Goal: Task Accomplishment & Management: Complete application form

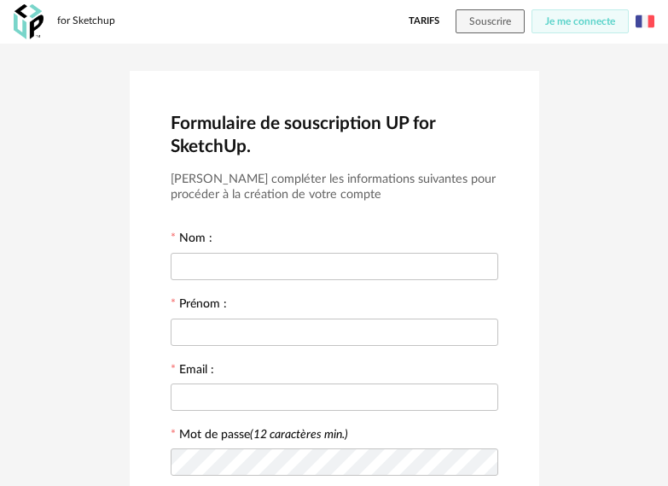
scroll to position [85, 0]
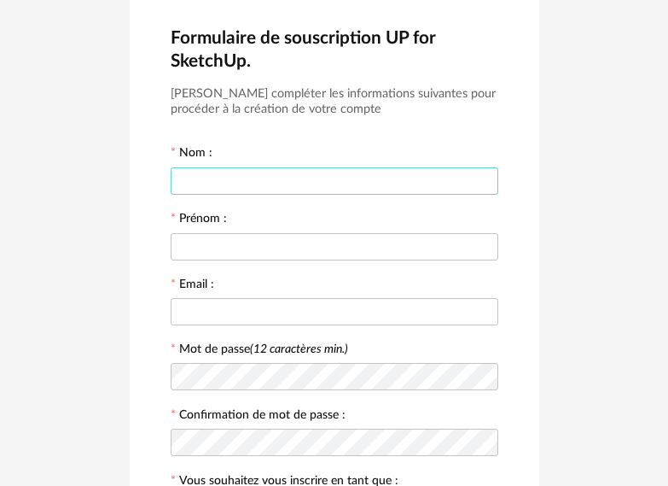
click at [265, 180] on input "text" at bounding box center [335, 180] width 328 height 27
type input "*******"
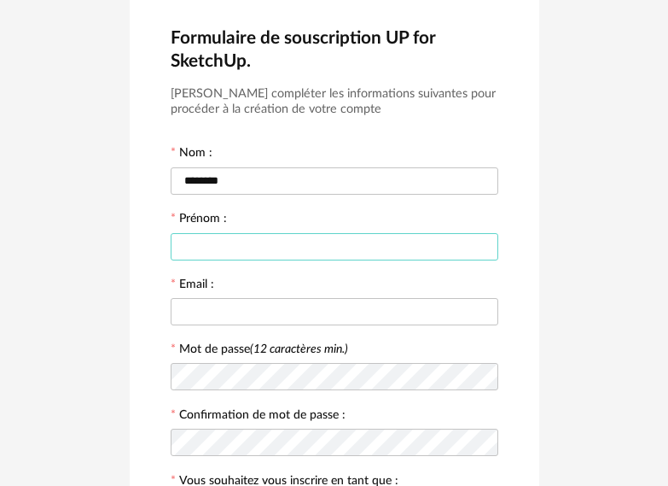
click at [244, 242] on input "text" at bounding box center [335, 246] width 328 height 27
drag, startPoint x: 244, startPoint y: 242, endPoint x: 228, endPoint y: 238, distance: 16.6
click at [228, 238] on input "text" at bounding box center [335, 246] width 328 height 27
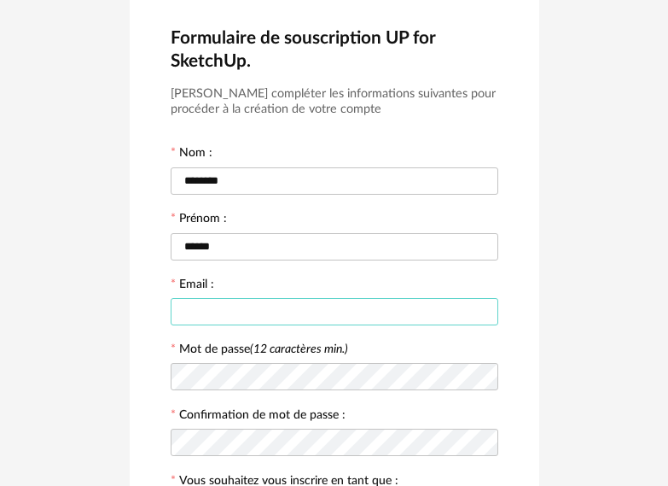
click at [309, 306] on input "text" at bounding box center [335, 311] width 328 height 27
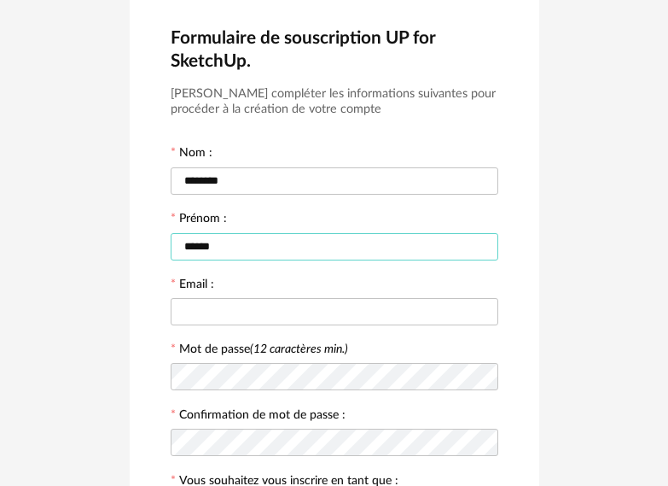
click at [278, 254] on input "******" at bounding box center [335, 246] width 328 height 27
type input "*****"
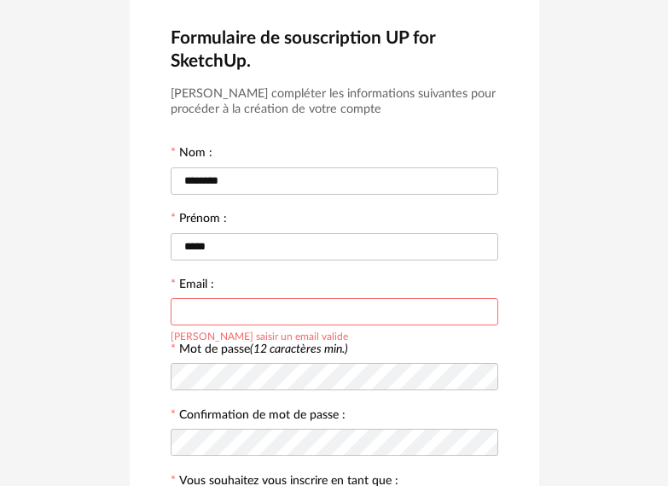
click at [209, 306] on input "text" at bounding box center [335, 311] width 328 height 27
type input "**********"
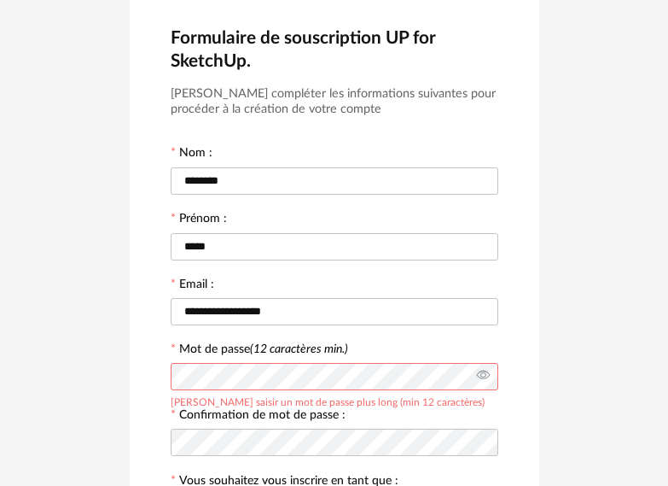
click at [489, 374] on icon at bounding box center [483, 376] width 21 height 34
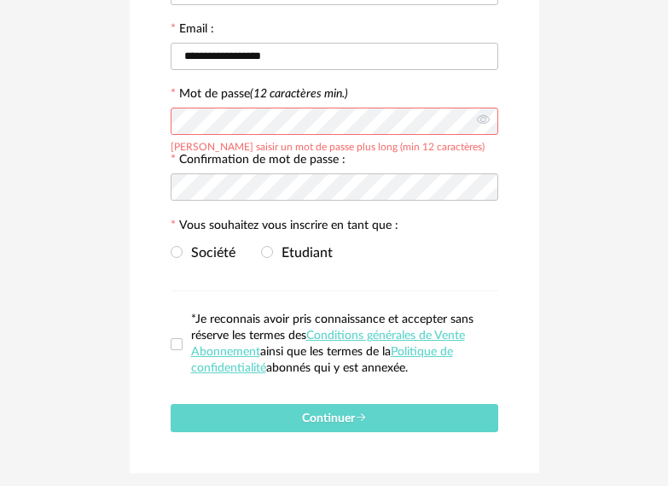
scroll to position [341, 0]
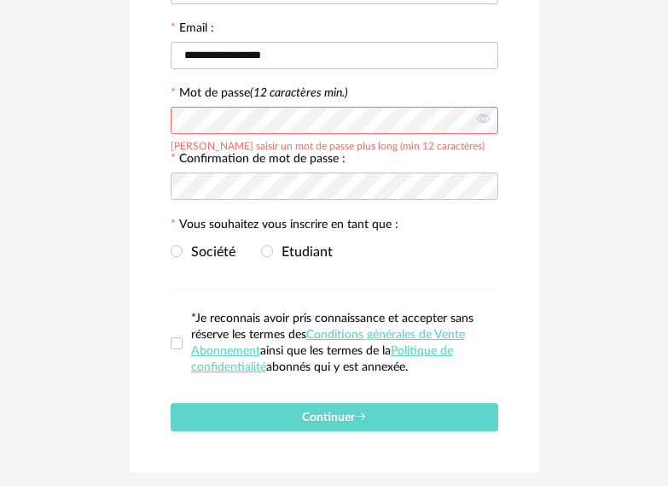
click at [263, 201] on div at bounding box center [335, 186] width 328 height 34
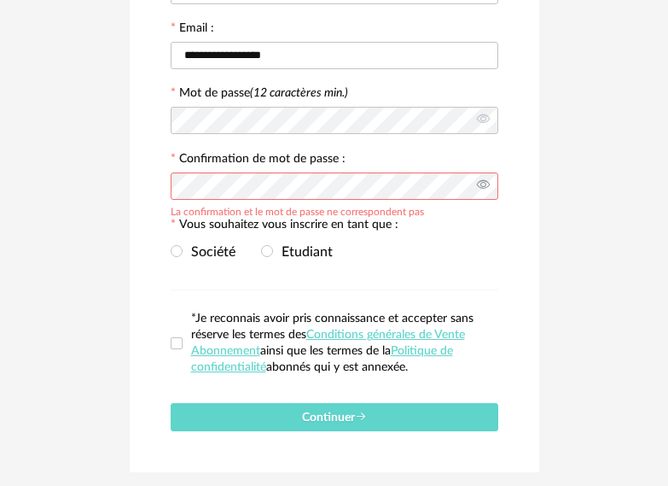
click at [481, 190] on icon at bounding box center [483, 186] width 21 height 34
click at [282, 247] on span "Etudiant" at bounding box center [303, 252] width 60 height 14
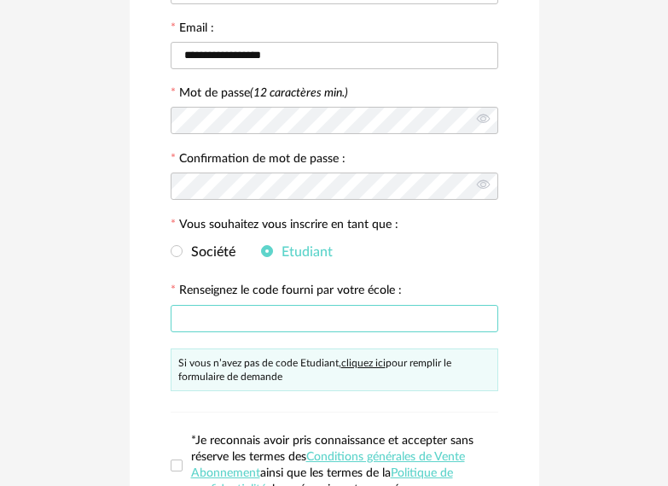
click at [276, 312] on input "text" at bounding box center [335, 318] width 328 height 27
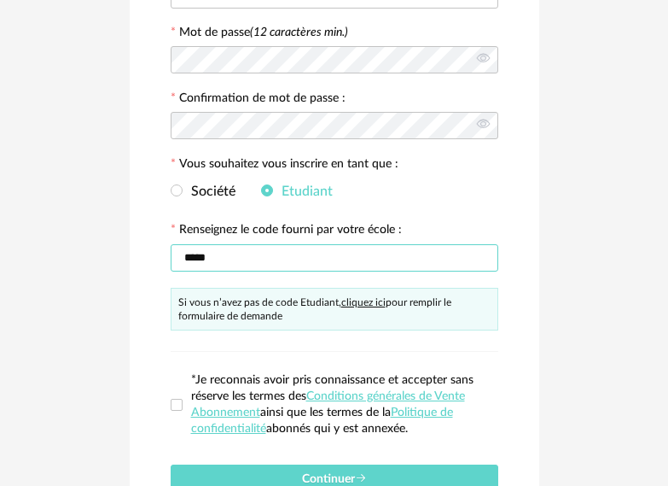
scroll to position [427, 0]
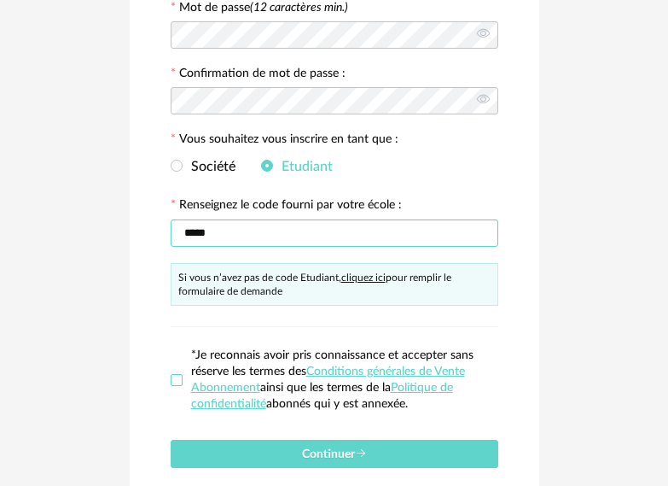
type input "*****"
click at [182, 375] on span at bounding box center [177, 380] width 12 height 12
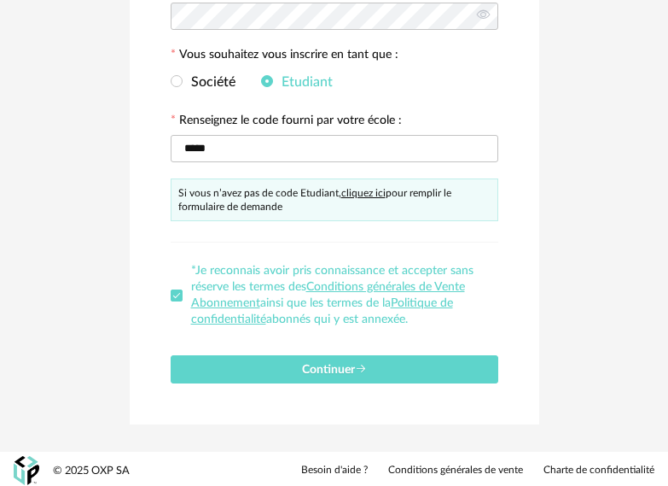
scroll to position [512, 0]
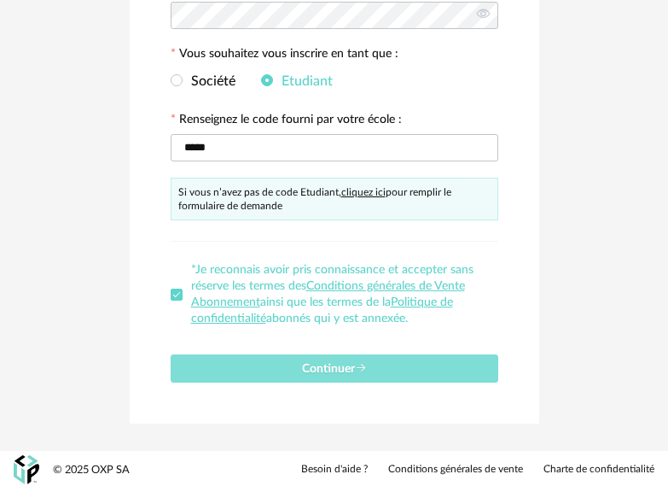
click at [303, 361] on button "Continuer" at bounding box center [335, 368] width 328 height 28
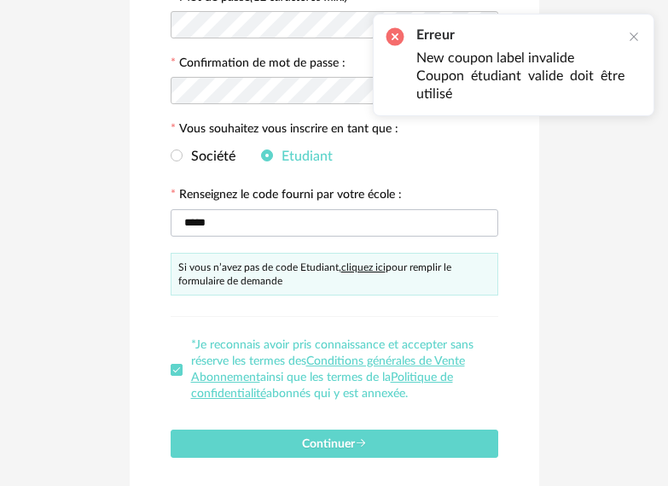
scroll to position [427, 0]
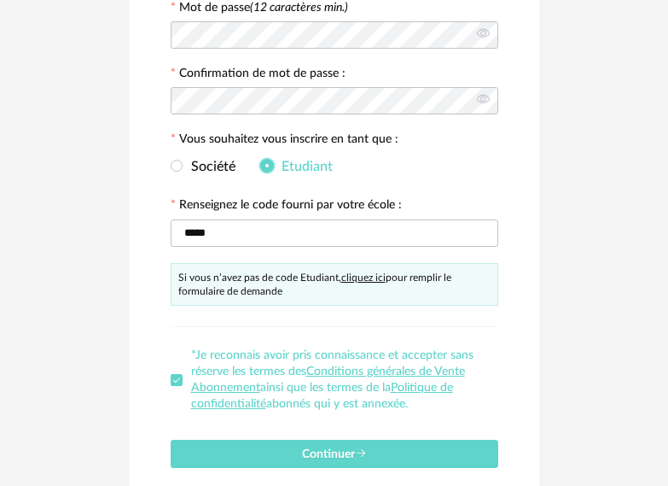
click at [266, 164] on span at bounding box center [267, 166] width 12 height 12
click at [186, 160] on label "Société" at bounding box center [203, 167] width 65 height 15
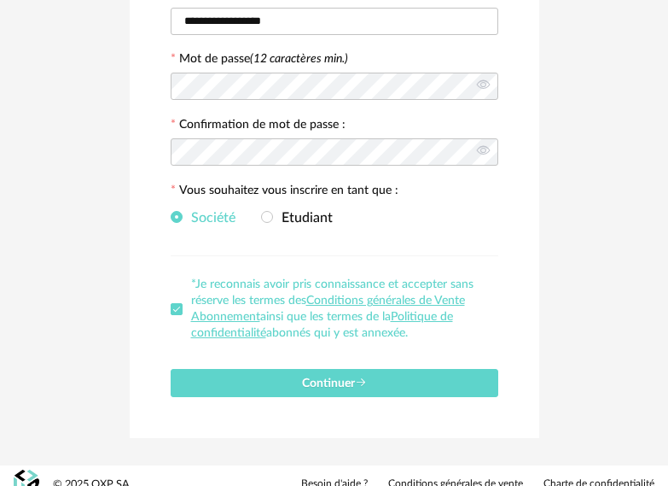
scroll to position [393, 0]
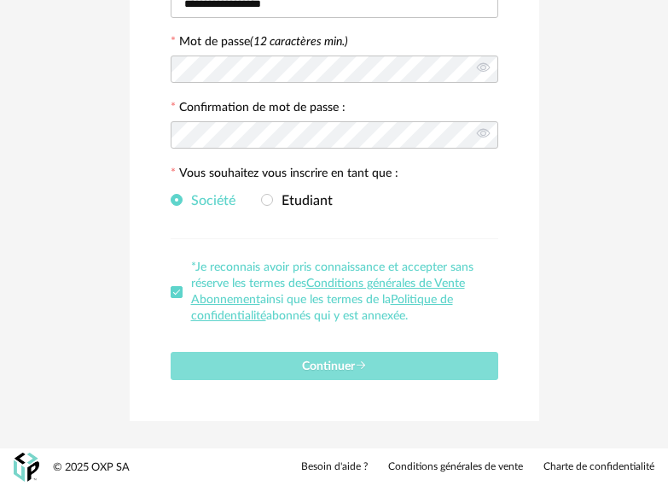
click at [326, 365] on span "Continuer" at bounding box center [334, 366] width 65 height 12
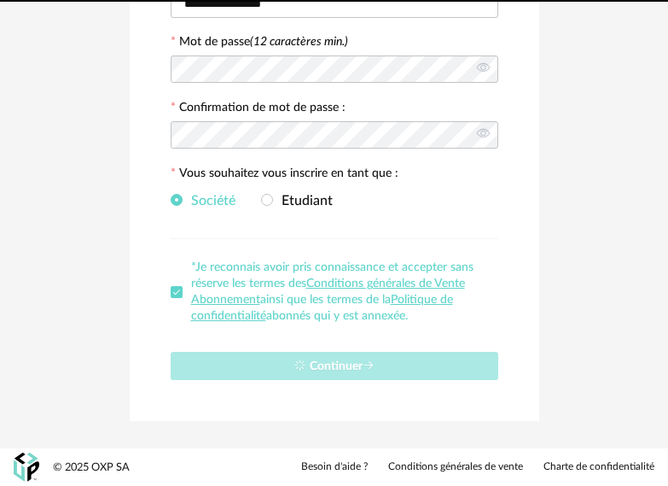
scroll to position [10, 0]
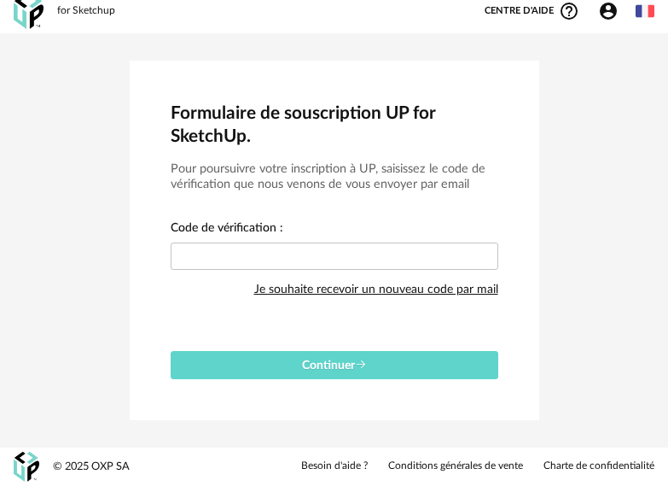
click at [325, 294] on div "Je souhaite recevoir un nouveau code par mail" at bounding box center [376, 289] width 244 height 34
click at [433, 248] on input "text" at bounding box center [335, 255] width 328 height 27
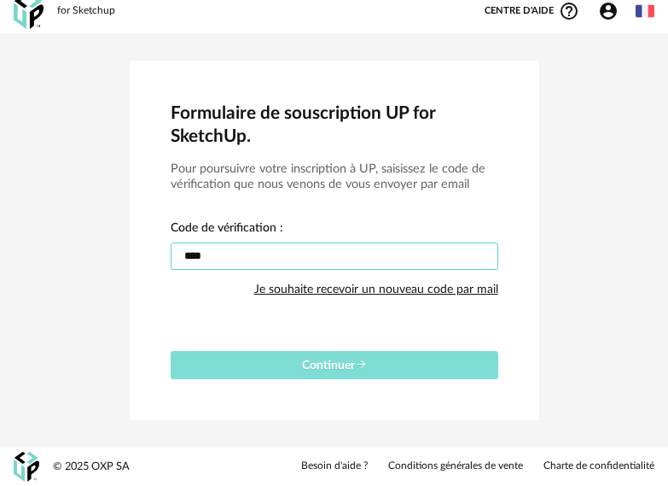
type input "****"
click at [431, 357] on button "Continuer" at bounding box center [335, 365] width 328 height 28
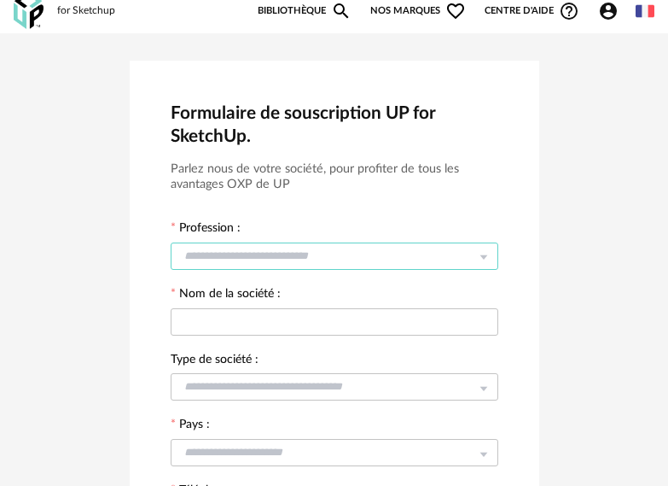
click at [411, 255] on input "text" at bounding box center [335, 255] width 328 height 27
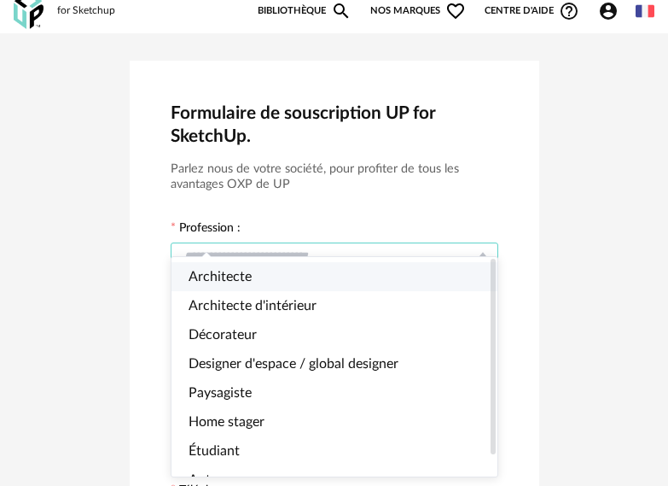
click at [340, 278] on li "Architecte" at bounding box center [342, 276] width 341 height 29
type input "**********"
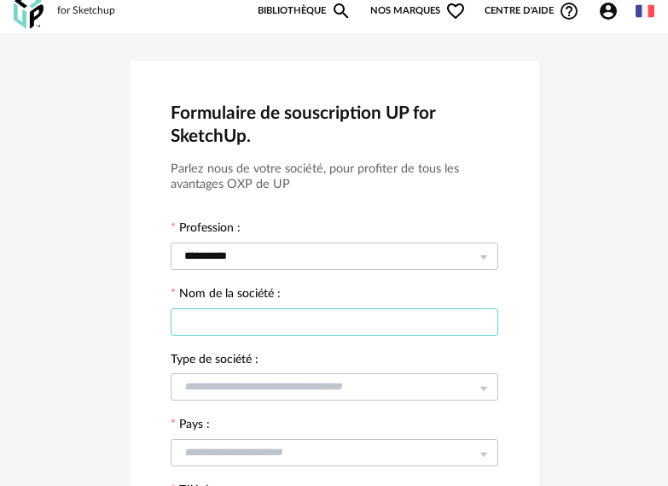
click at [347, 325] on input "text" at bounding box center [335, 321] width 328 height 27
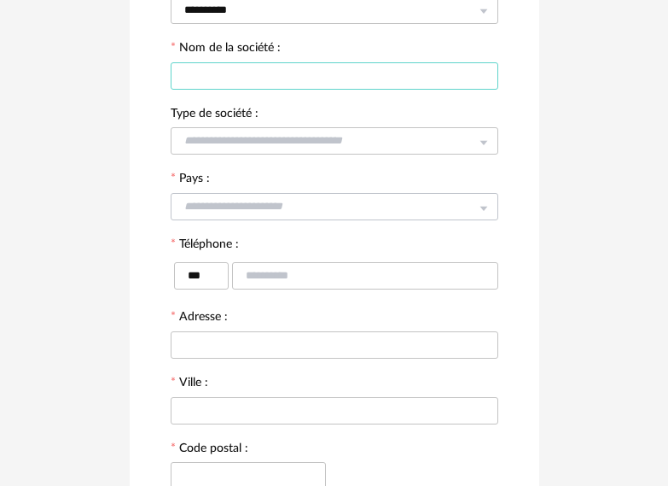
scroll to position [266, 0]
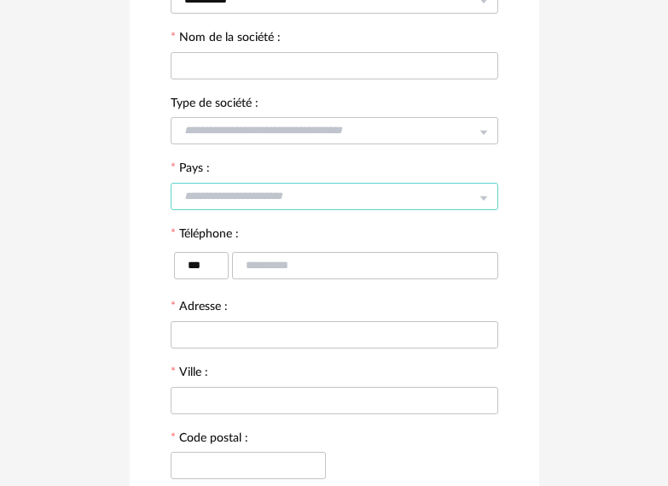
click at [423, 204] on input "text" at bounding box center [335, 196] width 328 height 27
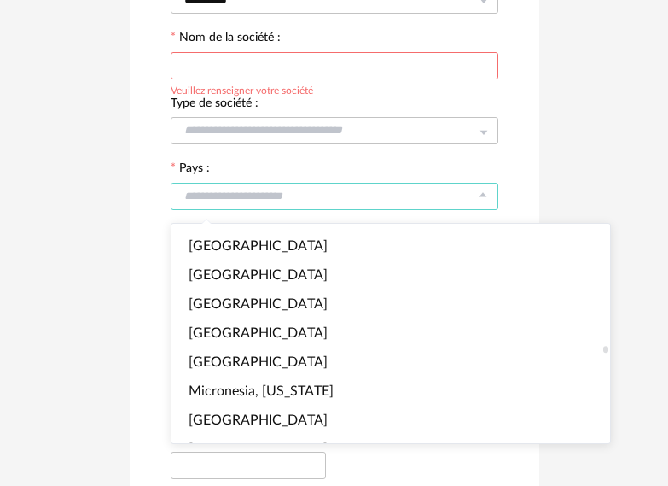
scroll to position [3927, 0]
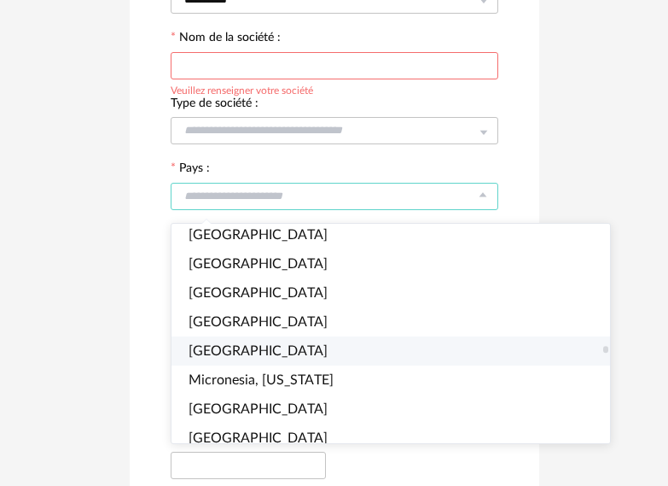
click at [266, 339] on li "[GEOGRAPHIC_DATA]" at bounding box center [398, 350] width 453 height 29
type input "******"
type input "***"
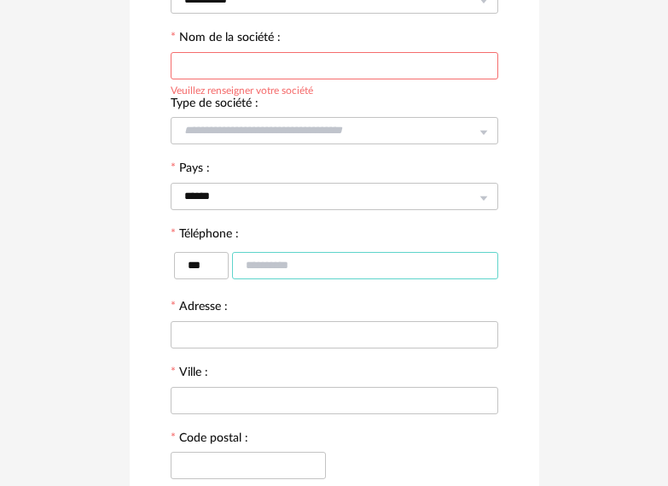
click at [299, 266] on input "text" at bounding box center [365, 265] width 266 height 27
type input "**********"
click at [229, 335] on input "text" at bounding box center [335, 334] width 328 height 27
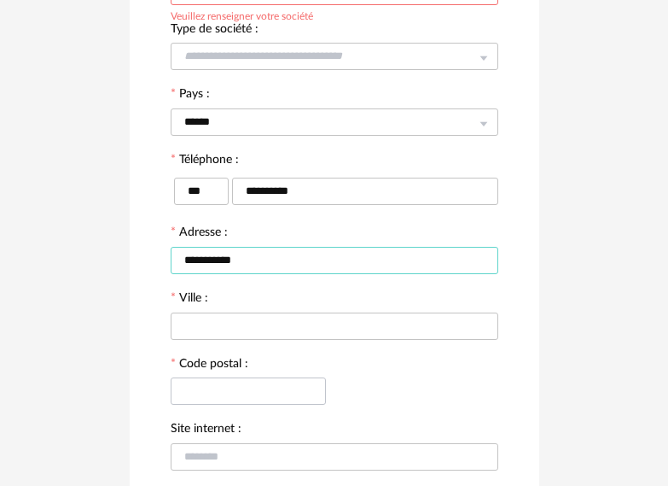
scroll to position [352, 0]
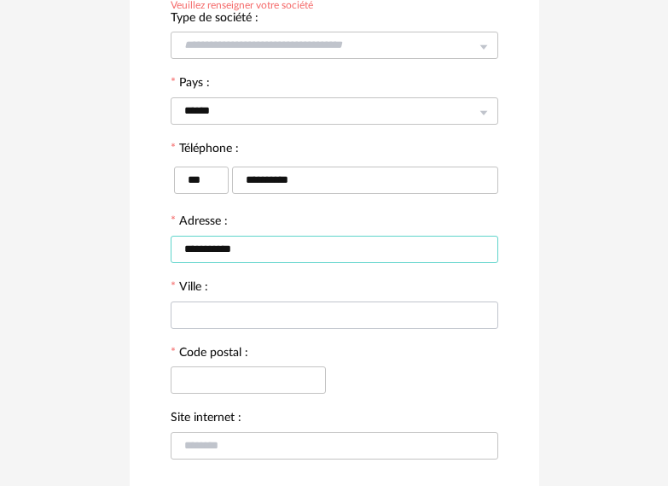
type input "**********"
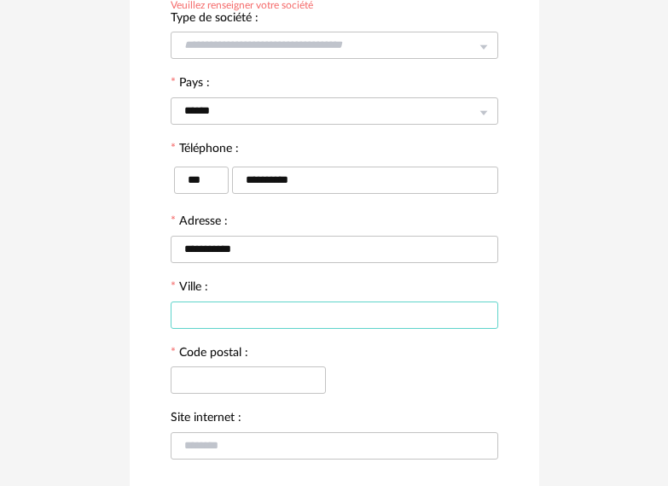
click at [248, 301] on input "text" at bounding box center [335, 314] width 328 height 27
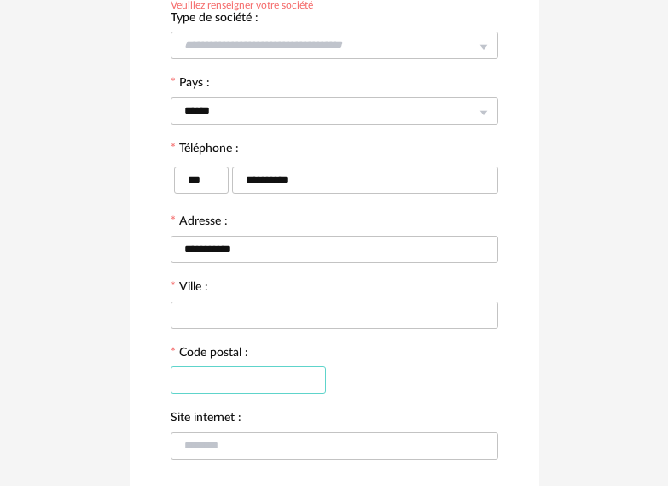
click at [250, 380] on input "text" at bounding box center [248, 379] width 155 height 27
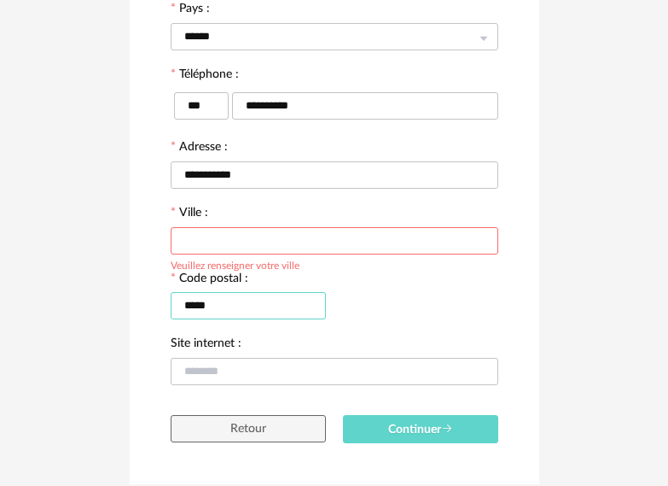
scroll to position [437, 0]
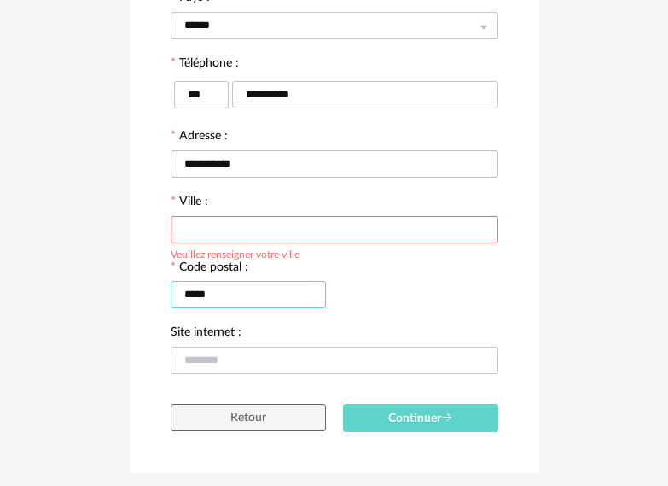
type input "*****"
click at [262, 227] on input "text" at bounding box center [335, 229] width 328 height 27
type input "*******"
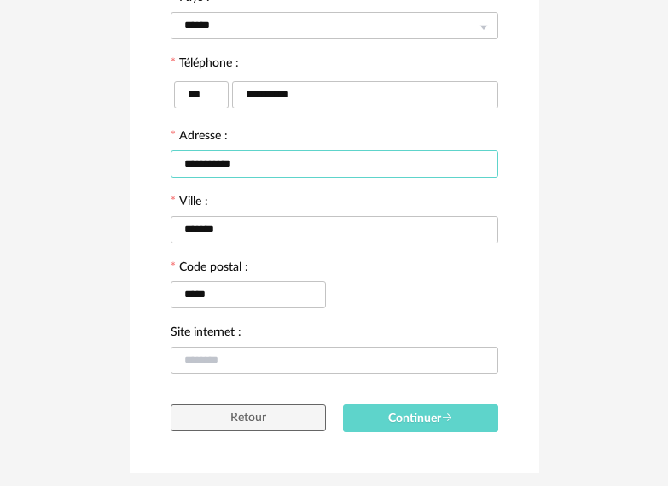
click at [280, 165] on input "**********" at bounding box center [335, 163] width 328 height 27
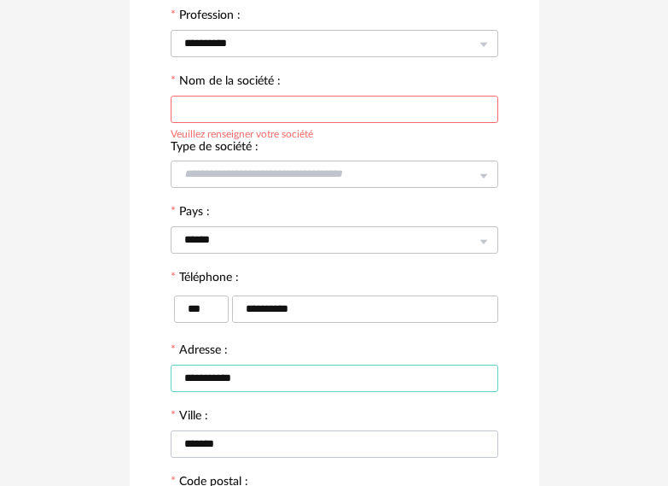
scroll to position [181, 0]
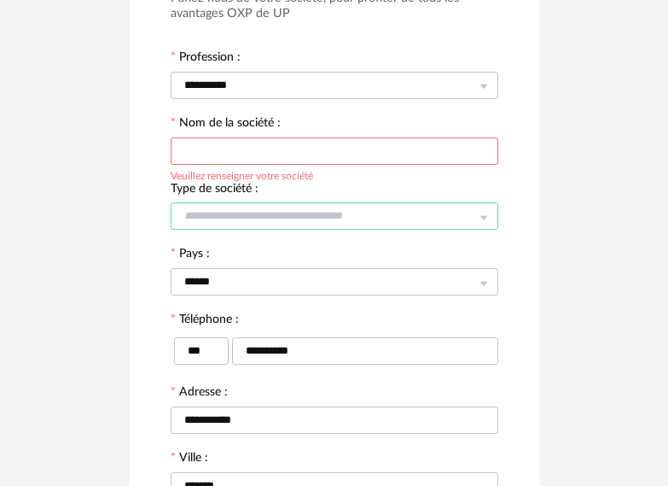
click at [293, 224] on input "text" at bounding box center [335, 215] width 328 height 27
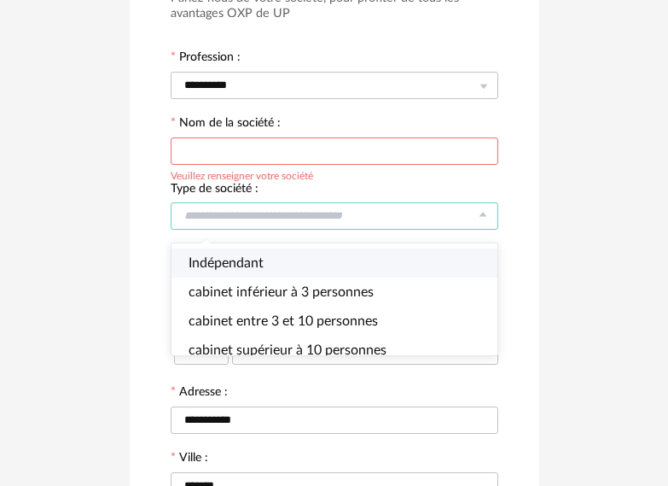
click at [268, 256] on li "Indépendant" at bounding box center [342, 262] width 341 height 29
type input "**********"
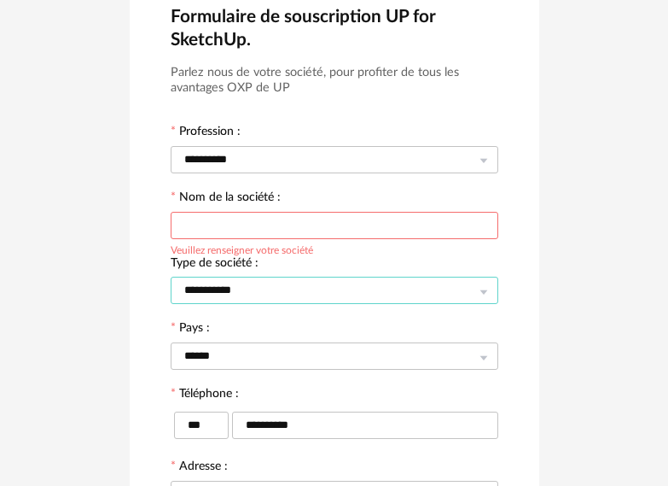
scroll to position [96, 0]
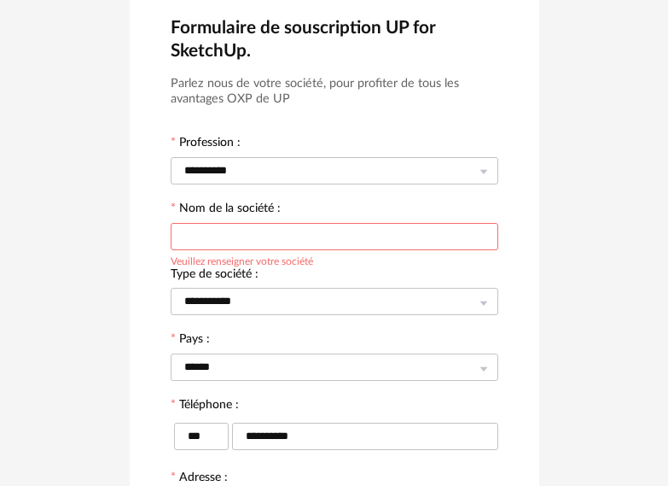
click at [293, 235] on input "text" at bounding box center [335, 236] width 328 height 27
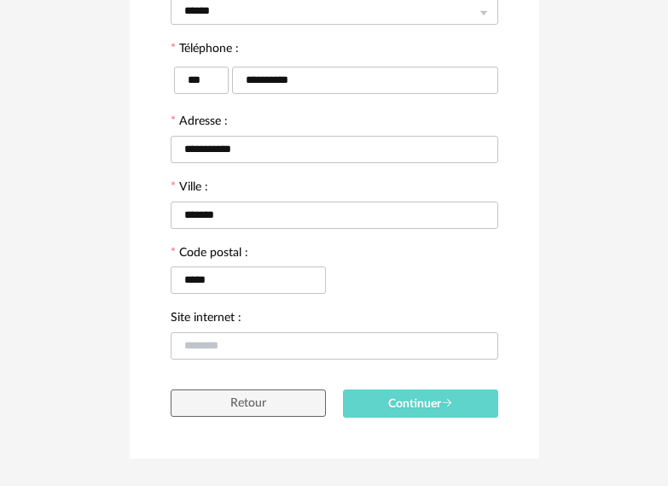
scroll to position [490, 0]
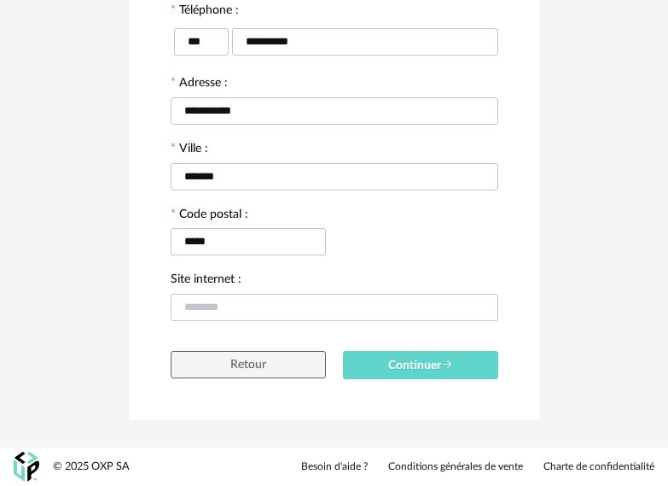
type input "******"
click at [309, 301] on input "text" at bounding box center [335, 307] width 328 height 27
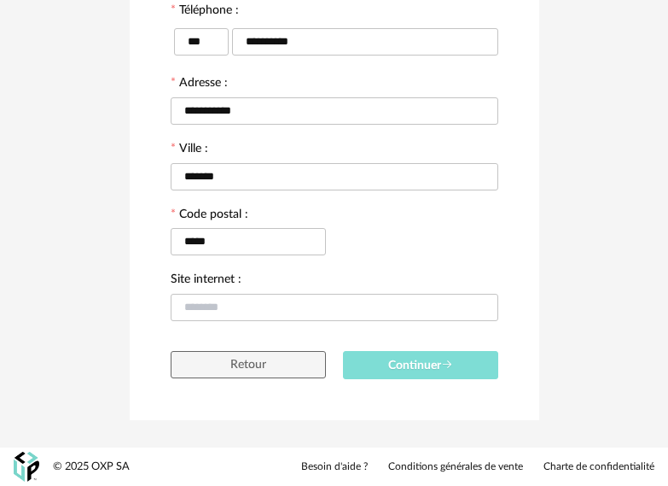
click at [389, 362] on span "Continuer" at bounding box center [420, 365] width 65 height 12
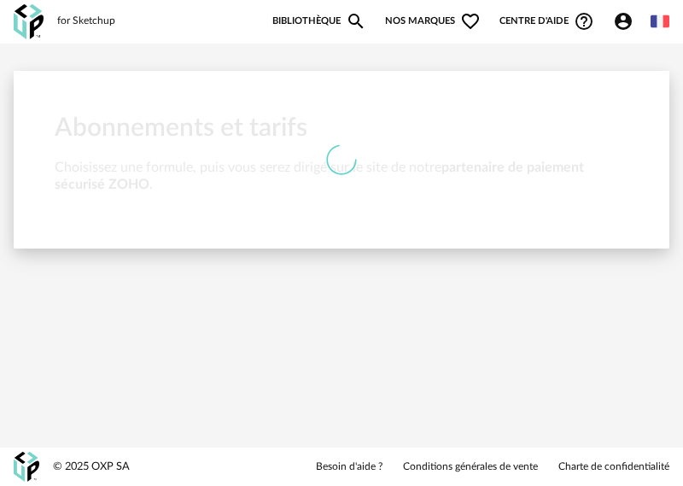
click at [318, 19] on link "Bibliothèque Magnify icon" at bounding box center [319, 21] width 94 height 20
click at [321, 19] on link "Bibliothèque Magnify icon" at bounding box center [319, 21] width 94 height 20
click at [397, 22] on span "Nos marques Heart Outline icon" at bounding box center [433, 21] width 96 height 20
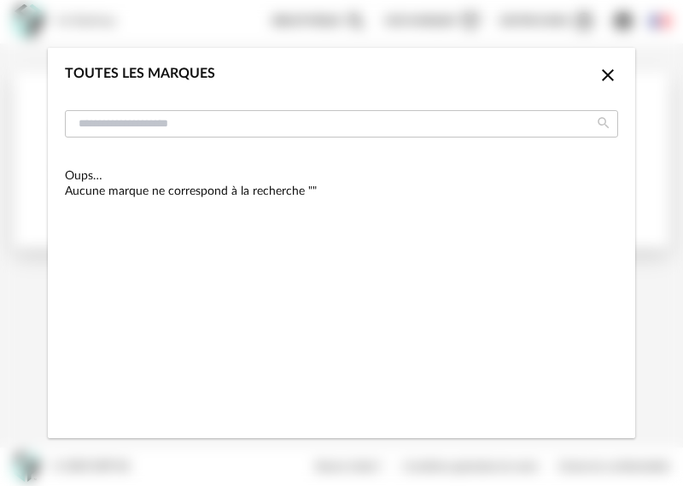
click at [608, 73] on icon "Close icon" at bounding box center [608, 75] width 20 height 20
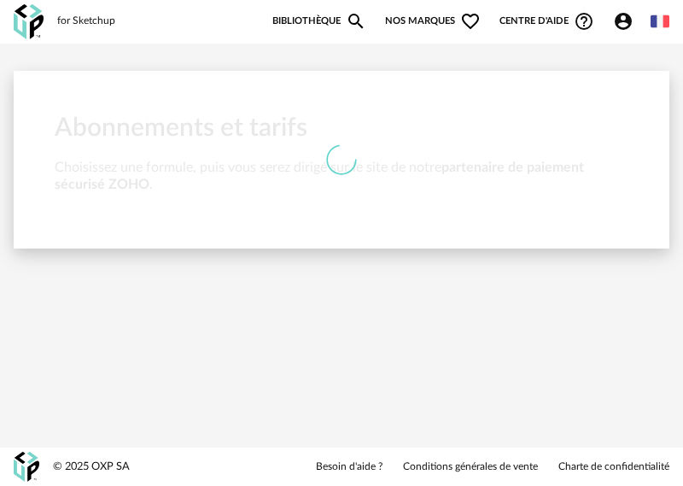
click at [79, 26] on div "for Sketchup" at bounding box center [86, 22] width 58 height 14
click at [542, 25] on span "Centre d'aide Help Circle Outline icon" at bounding box center [546, 21] width 95 height 20
click at [624, 21] on icon "Account Circle icon" at bounding box center [623, 21] width 17 height 17
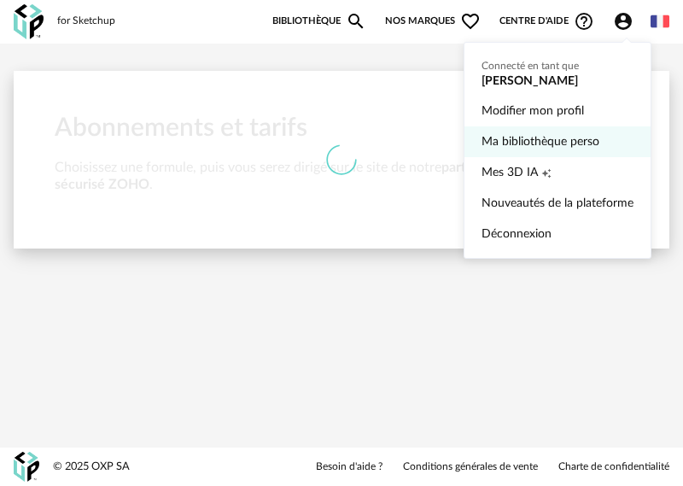
click at [506, 149] on link "Ma bibliothèque perso" at bounding box center [557, 141] width 152 height 31
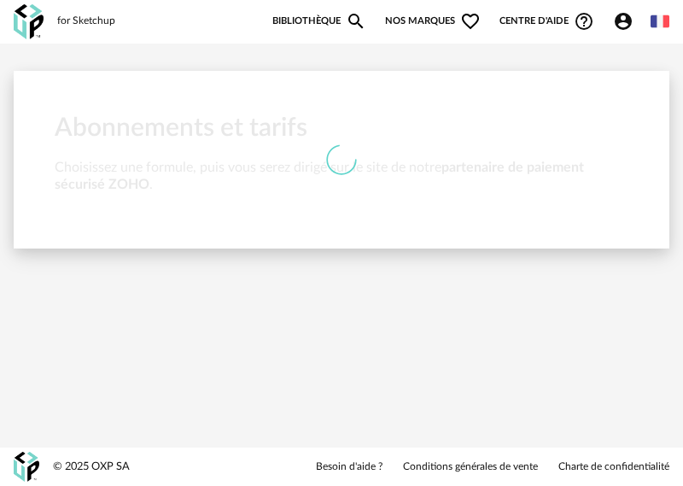
click at [615, 23] on icon "Account Circle icon" at bounding box center [623, 21] width 20 height 20
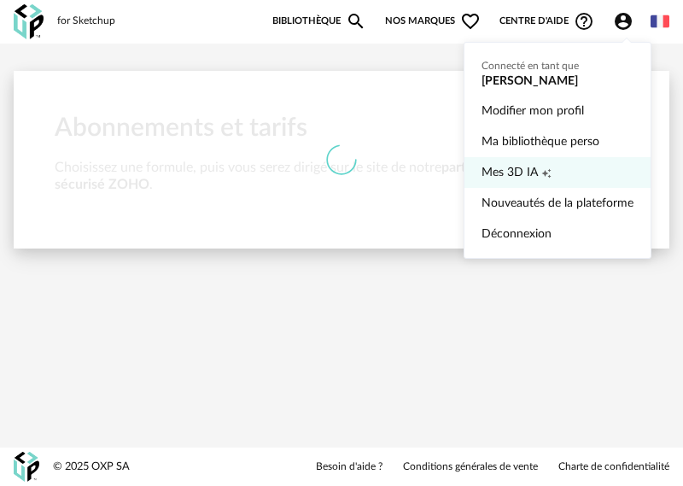
click at [519, 177] on span "Mes 3D IA" at bounding box center [509, 172] width 56 height 31
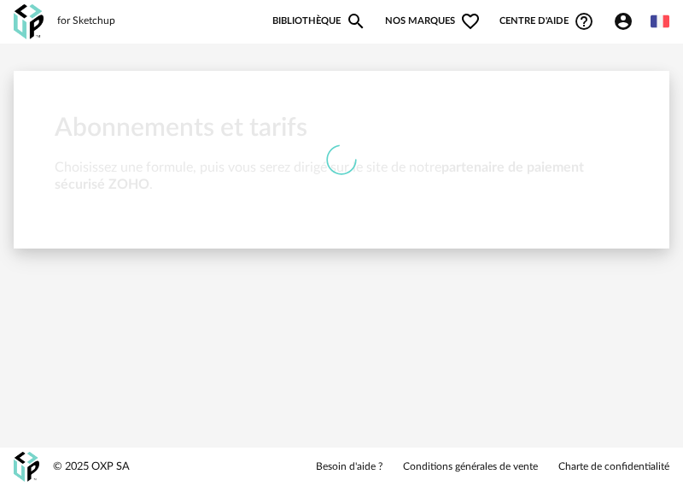
click at [342, 21] on link "Bibliothèque Magnify icon" at bounding box center [319, 21] width 94 height 20
click at [353, 20] on icon "Magnify icon" at bounding box center [356, 21] width 20 height 20
click at [73, 24] on div "for Sketchup" at bounding box center [86, 22] width 58 height 14
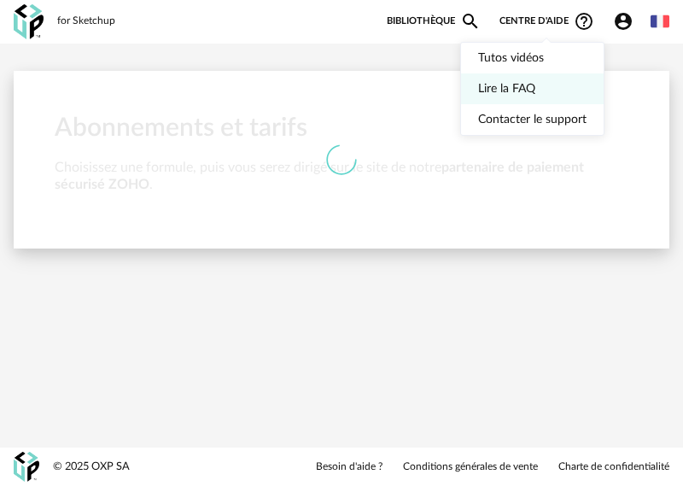
click at [520, 85] on link "Lire la FAQ" at bounding box center [532, 88] width 108 height 31
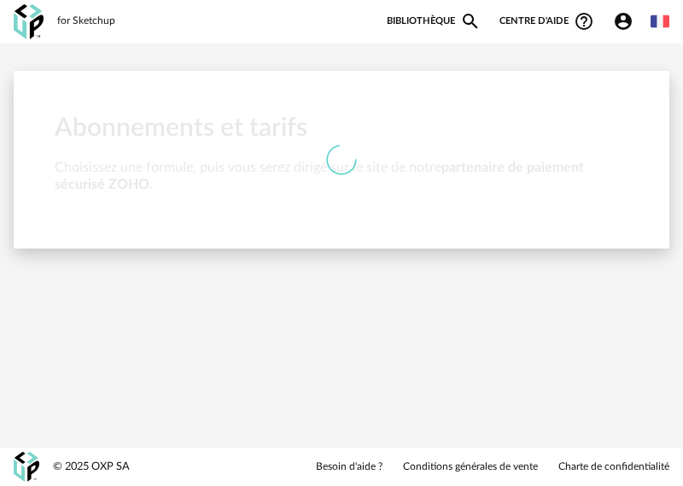
click at [435, 168] on div at bounding box center [342, 160] width 656 height 36
click at [663, 26] on img at bounding box center [660, 21] width 19 height 19
click at [611, 64] on li "English" at bounding box center [617, 65] width 96 height 31
click at [611, 64] on body "for Sketchup Nouvelle shopping list Mettre à jour ma Shopping List Refresh icon…" at bounding box center [341, 243] width 683 height 486
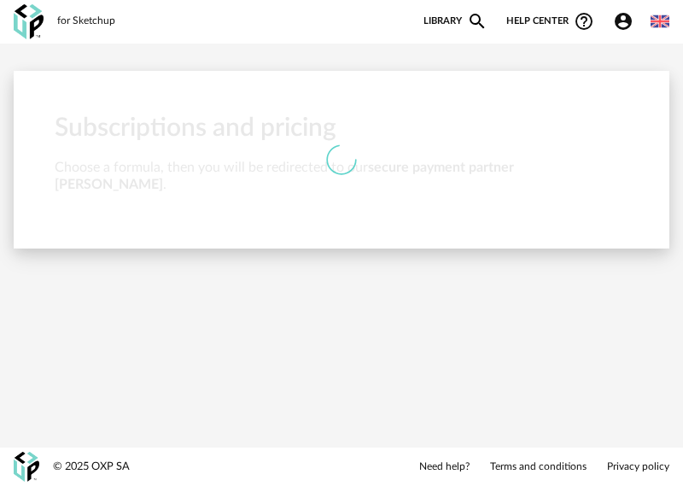
click at [452, 31] on link "Library Magnify icon" at bounding box center [455, 21] width 64 height 20
click at [444, 21] on link "Library Magnify icon" at bounding box center [455, 21] width 64 height 20
click at [463, 24] on link "Library Magnify icon" at bounding box center [455, 21] width 64 height 20
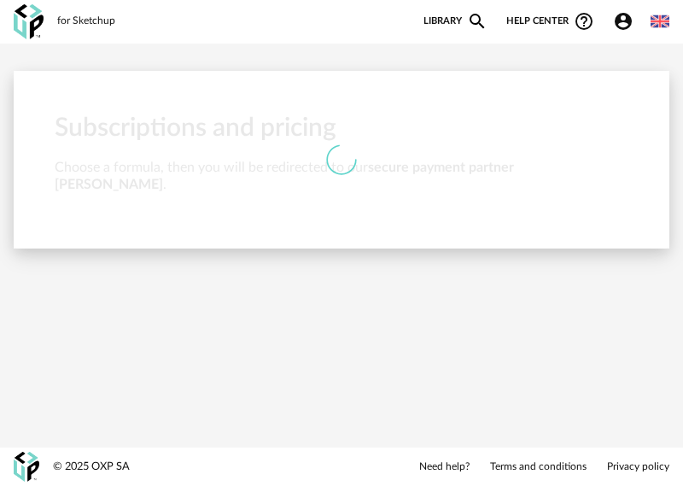
click at [384, 123] on div at bounding box center [342, 160] width 656 height 178
